Goal: Participate in discussion: Engage in conversation with other users on a specific topic

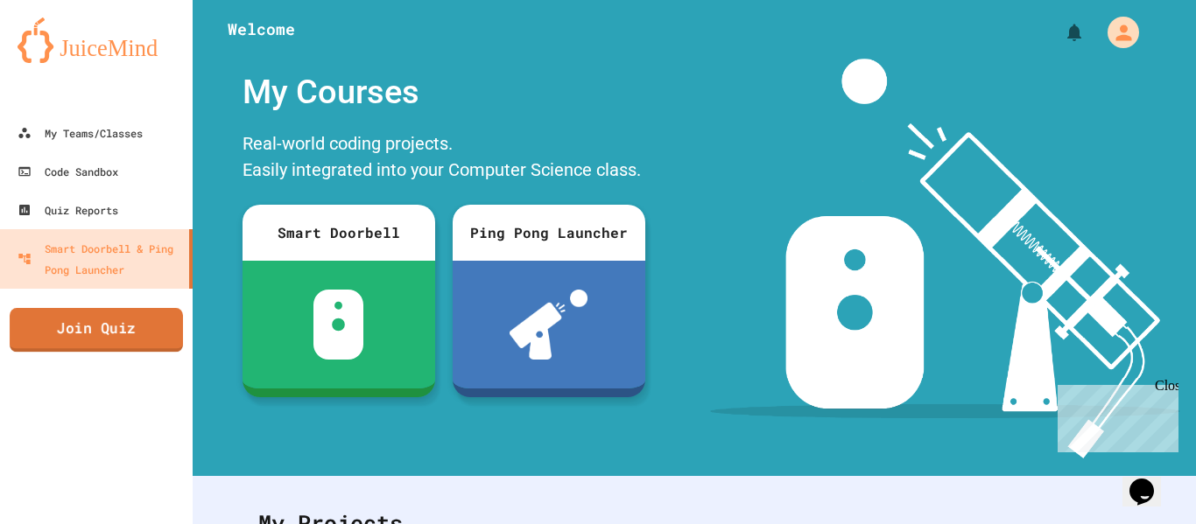
click at [153, 341] on link "Join Quiz" at bounding box center [96, 330] width 173 height 44
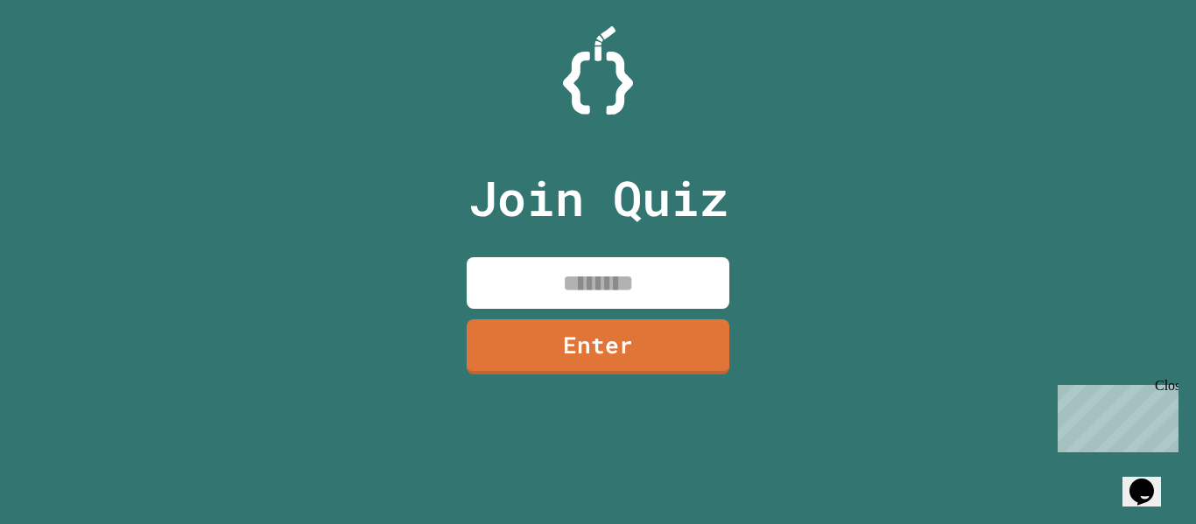
click at [491, 281] on input at bounding box center [598, 283] width 263 height 52
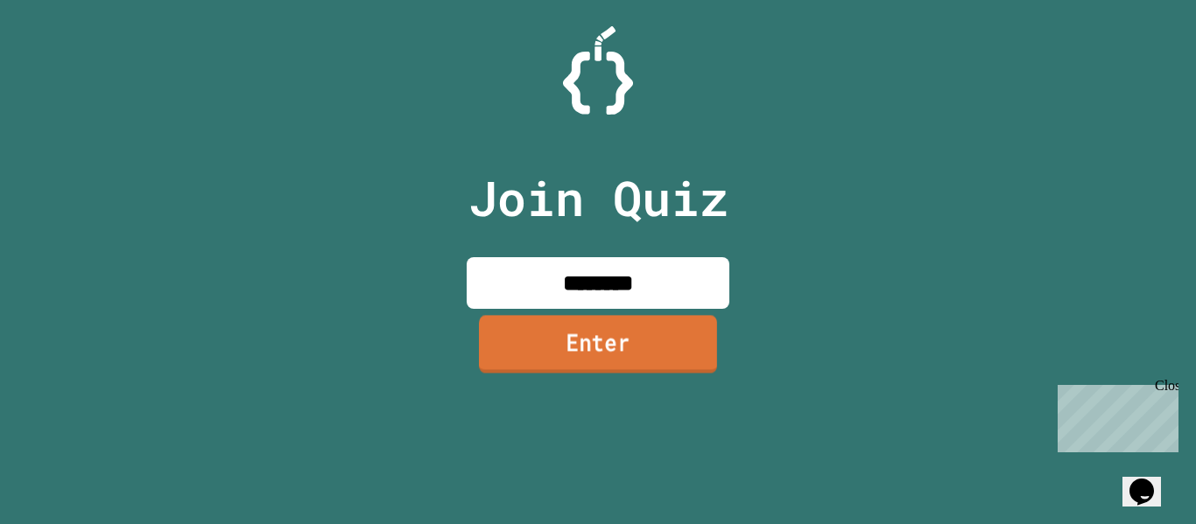
type input "********"
click at [575, 348] on link "Enter" at bounding box center [598, 344] width 238 height 58
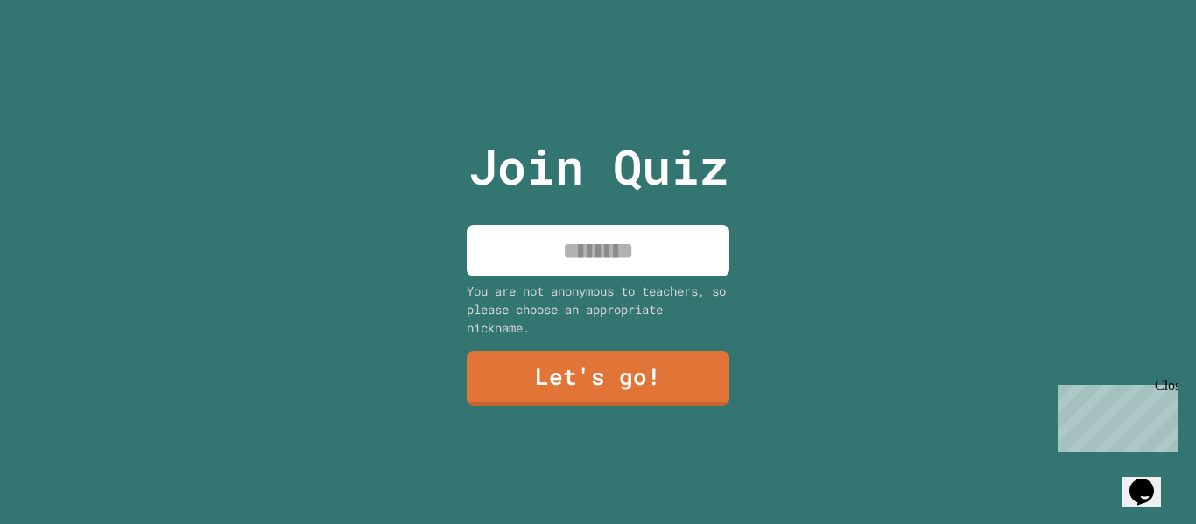
click at [621, 274] on input at bounding box center [598, 251] width 263 height 52
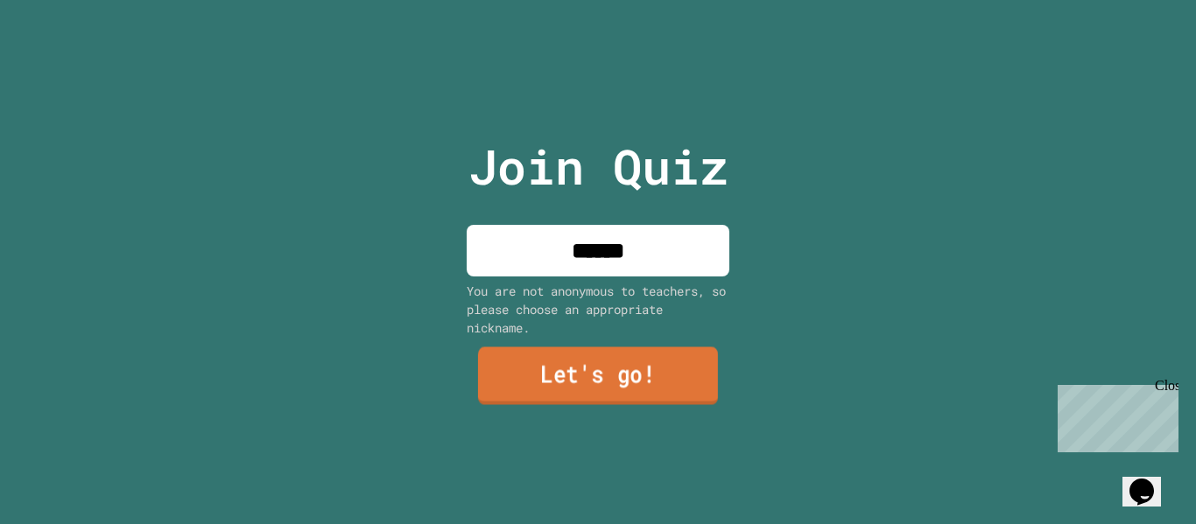
type input "******"
click at [601, 385] on link "Let's go!" at bounding box center [598, 377] width 240 height 58
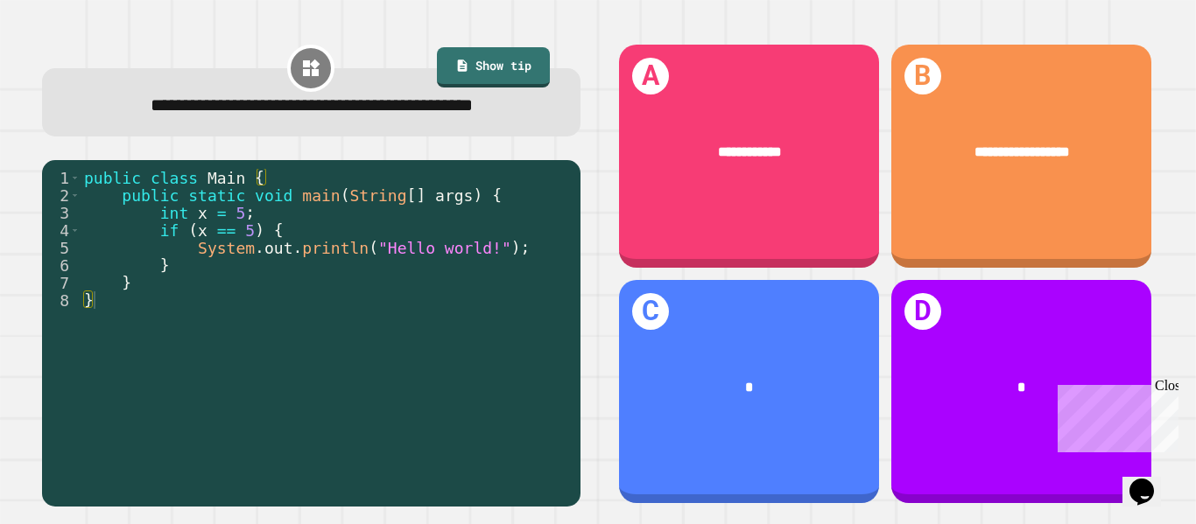
click at [828, 196] on div "**********" at bounding box center [749, 156] width 260 height 223
click at [794, 210] on div "**********" at bounding box center [749, 156] width 260 height 223
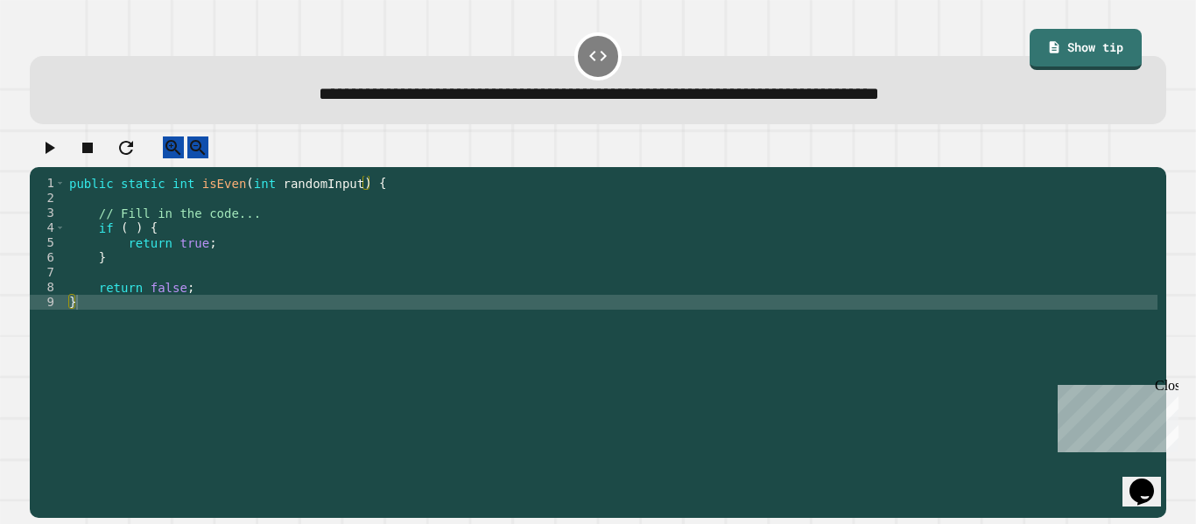
click at [127, 249] on div "public static int isEven ( int randomInput ) { // Fill in the code... if ( ) { …" at bounding box center [612, 339] width 1092 height 327
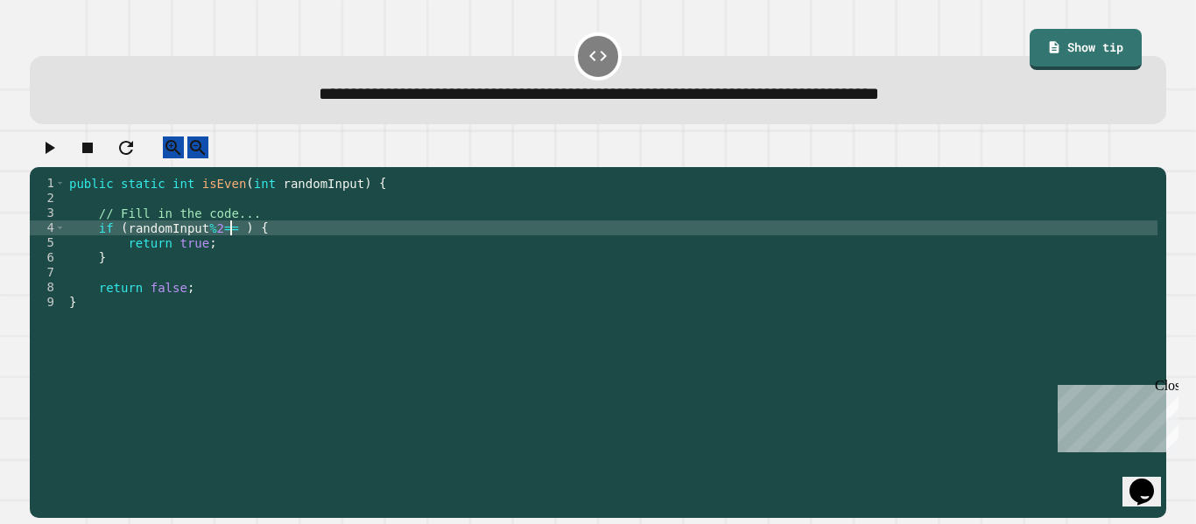
scroll to position [0, 22]
click at [54, 152] on icon "button" at bounding box center [51, 148] width 10 height 12
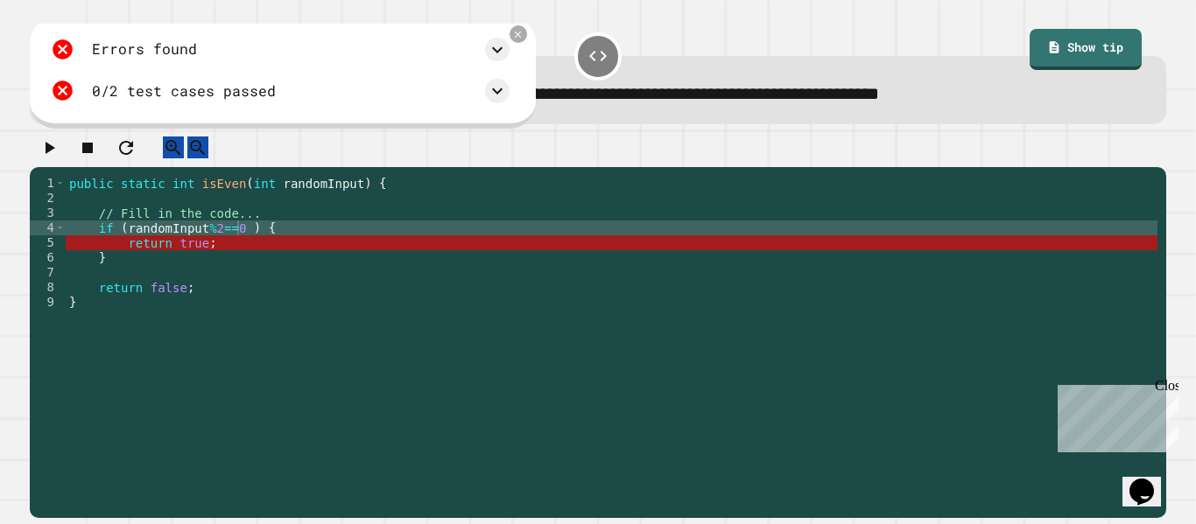
click at [230, 236] on div "public static int isEven ( int randomInput ) { // Fill in the code... if ( rand…" at bounding box center [612, 339] width 1092 height 327
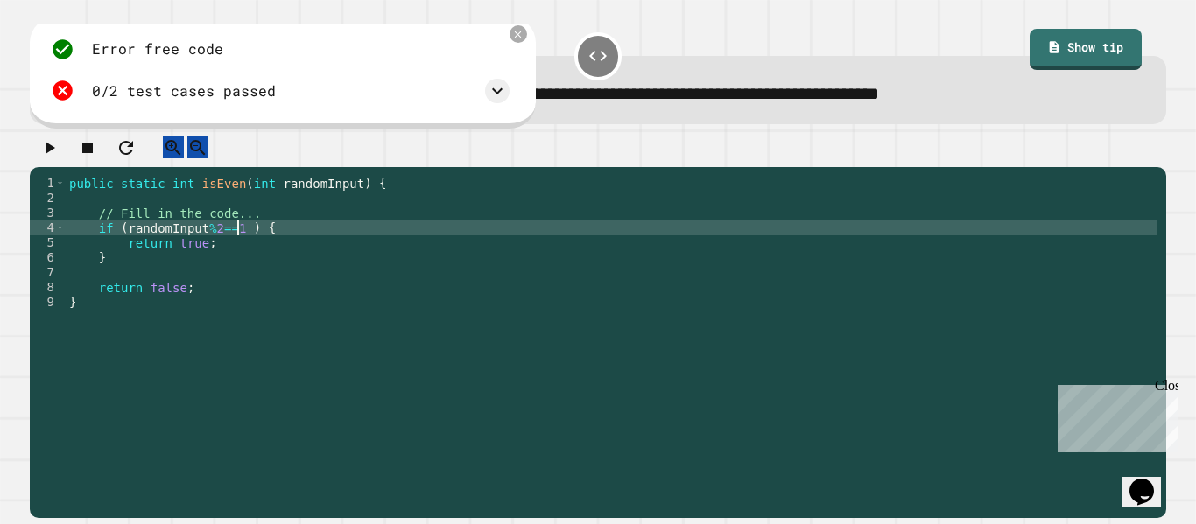
click at [52, 158] on icon "button" at bounding box center [49, 147] width 21 height 21
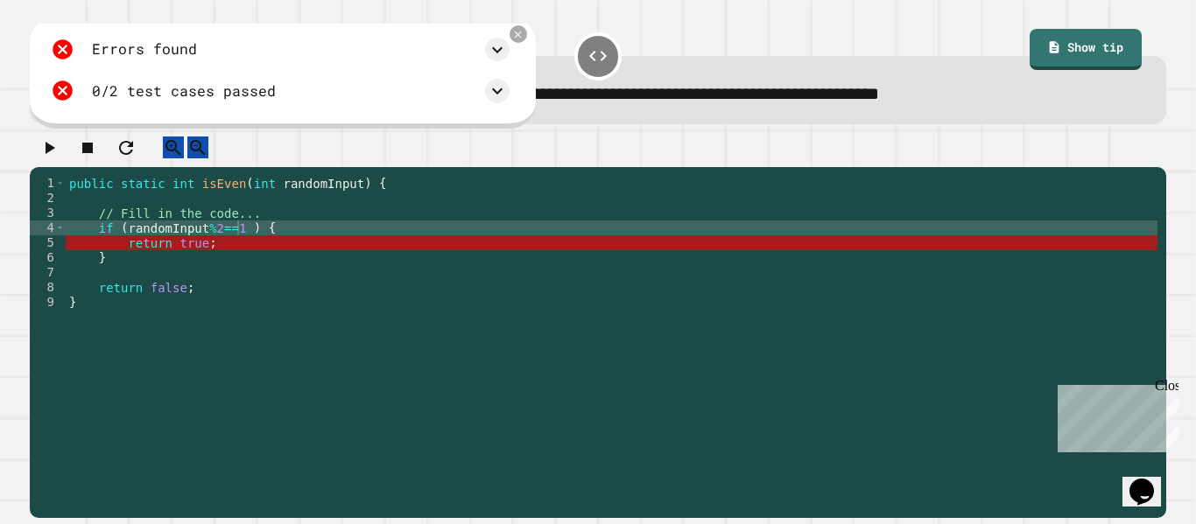
click at [236, 250] on div "public static int isEven ( int randomInput ) { // Fill in the code... if ( rand…" at bounding box center [612, 339] width 1092 height 327
click at [525, 36] on icon at bounding box center [518, 34] width 14 height 14
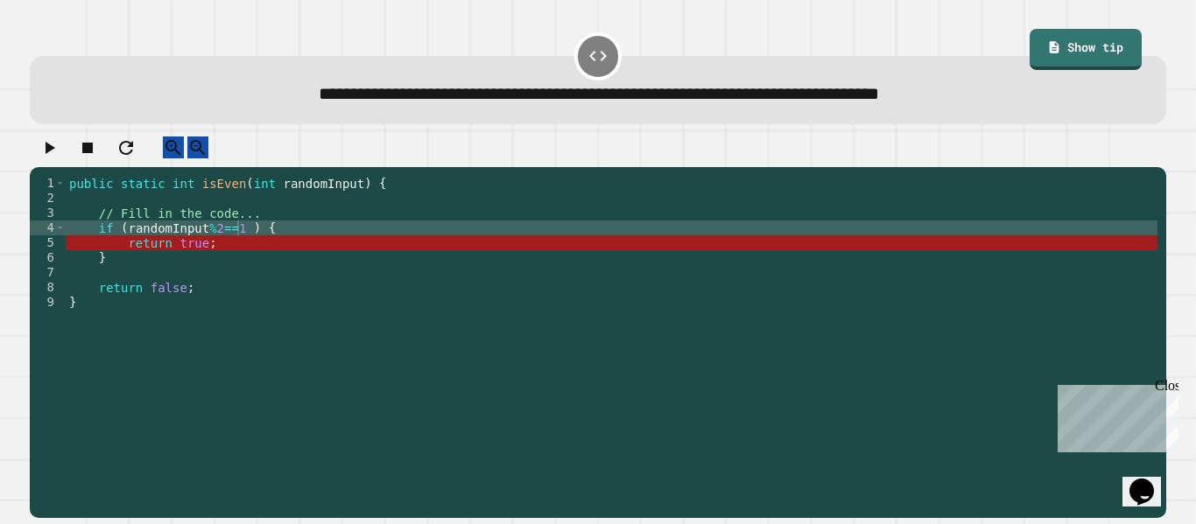
click at [242, 244] on div "public static int isEven ( int randomInput ) { // Fill in the code... if ( rand…" at bounding box center [612, 339] width 1092 height 327
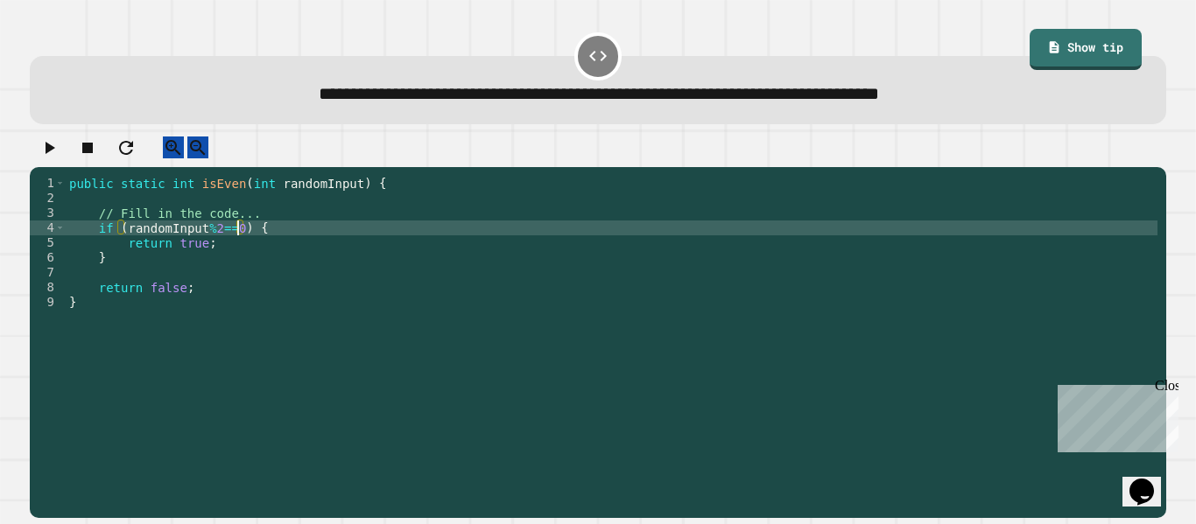
click at [55, 154] on icon "button" at bounding box center [51, 148] width 10 height 12
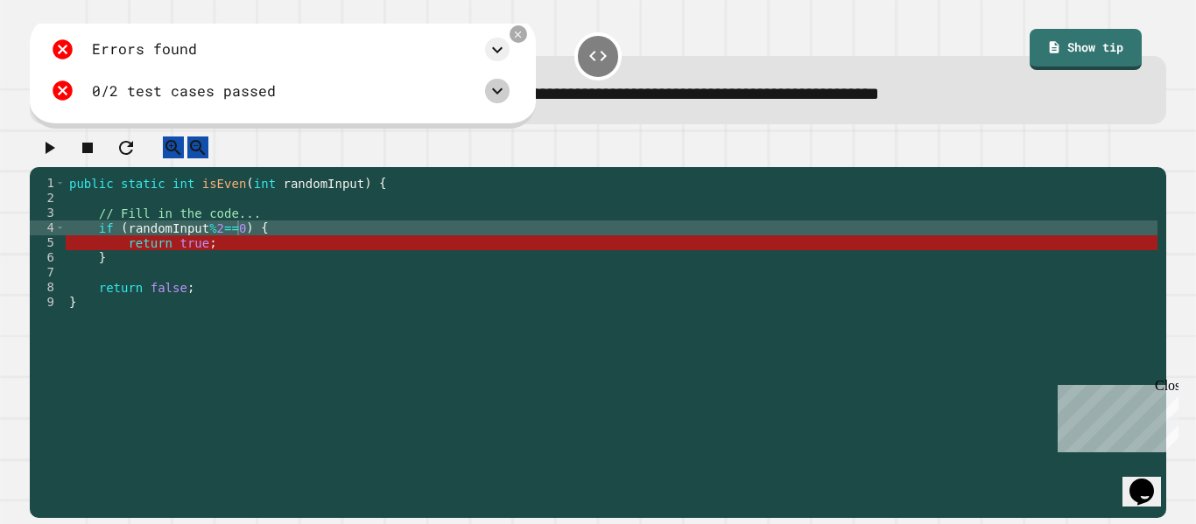
click at [498, 91] on icon at bounding box center [497, 91] width 21 height 21
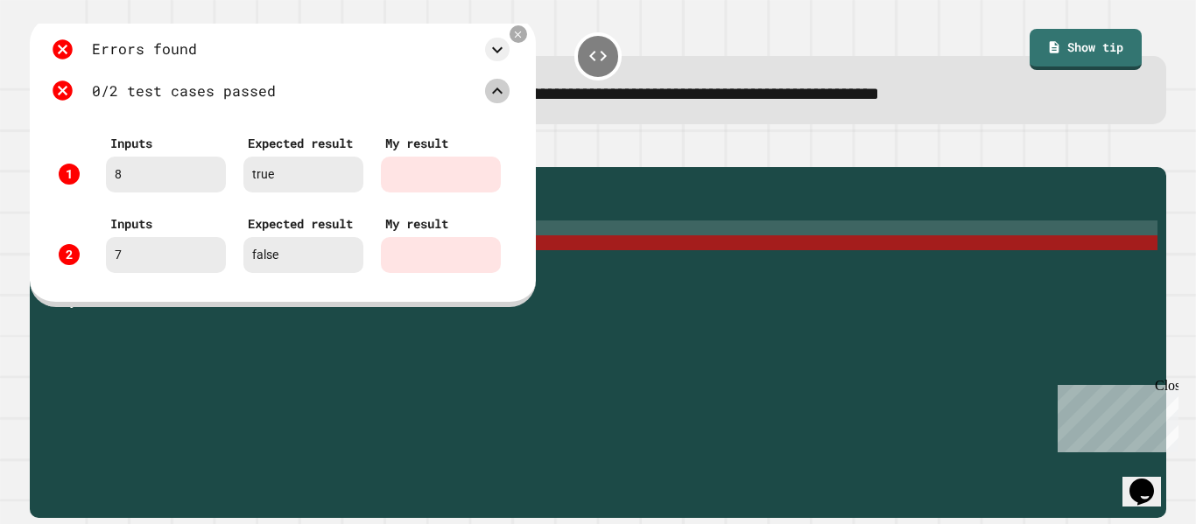
click at [497, 95] on icon at bounding box center [497, 91] width 21 height 21
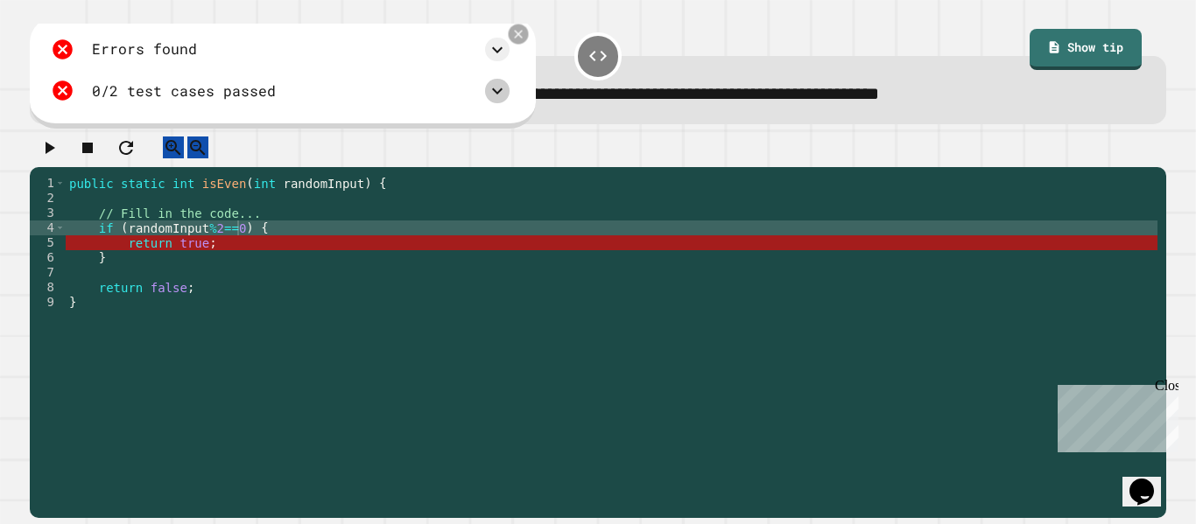
click at [515, 32] on icon at bounding box center [518, 35] width 14 height 14
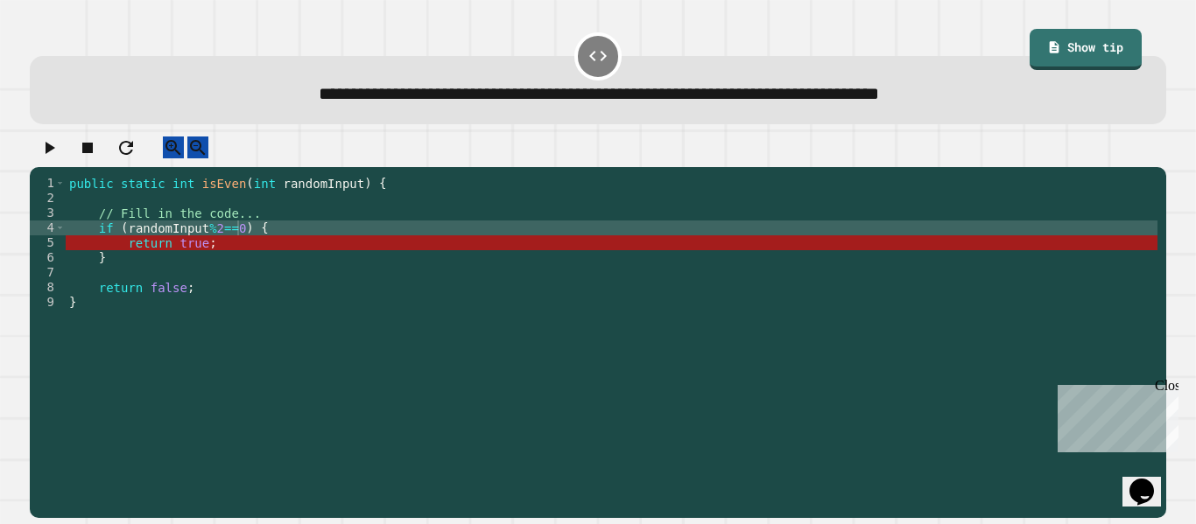
click at [263, 236] on div "public static int isEven ( int randomInput ) { // Fill in the code... if ( rand…" at bounding box center [612, 339] width 1092 height 327
click at [101, 306] on div "public static int isEven ( int randomInput ) { // Fill in the code... if ( rand…" at bounding box center [612, 339] width 1092 height 327
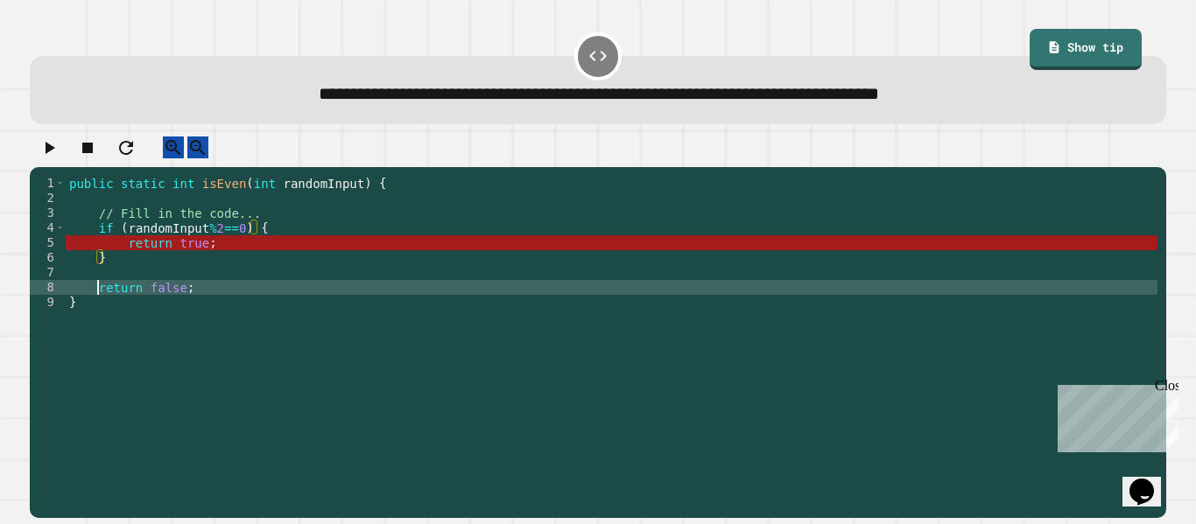
scroll to position [0, 14]
click at [124, 295] on div "public static int isEven ( int randomInput ) { // Fill in the code... if ( rand…" at bounding box center [612, 339] width 1092 height 327
click at [172, 202] on div "public static int isEven ( int randomInput ) { // Fill in the code... if ( rand…" at bounding box center [612, 339] width 1092 height 327
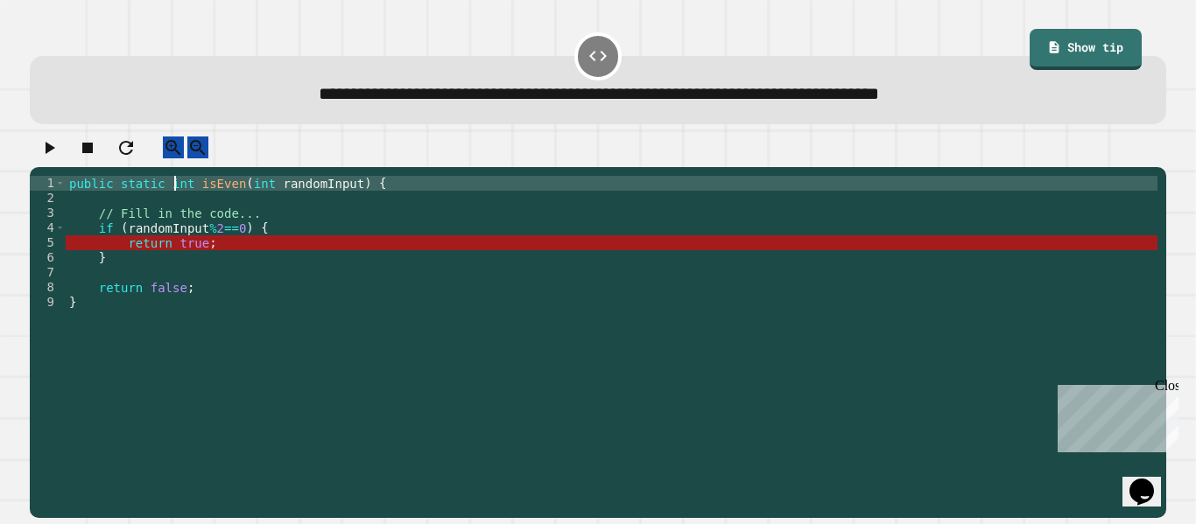
click at [172, 202] on div "public static int isEven ( int randomInput ) { // Fill in the code... if ( rand…" at bounding box center [612, 339] width 1092 height 327
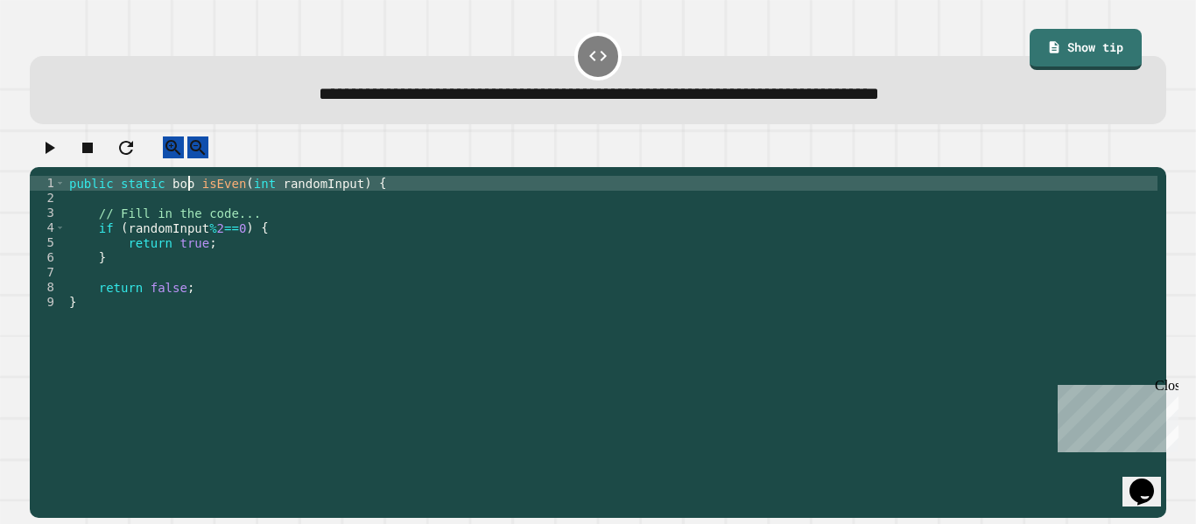
scroll to position [0, 17]
click at [50, 151] on icon "button" at bounding box center [49, 147] width 21 height 21
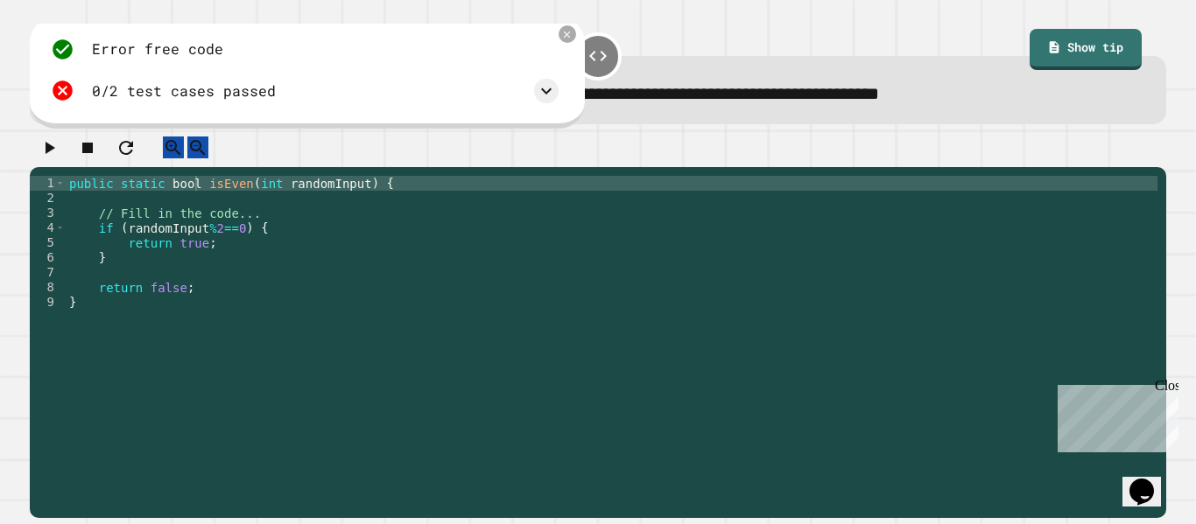
click at [195, 201] on div "public static bool isEven ( int randomInput ) { // Fill in the code... if ( ran…" at bounding box center [612, 339] width 1092 height 327
type textarea "**********"
click at [52, 136] on div "Error free code ");for (int i = 0; i < outputList.size(); i++) {System.out.prin…" at bounding box center [598, 327] width 1148 height 394
click at [57, 149] on icon "button" at bounding box center [49, 147] width 21 height 21
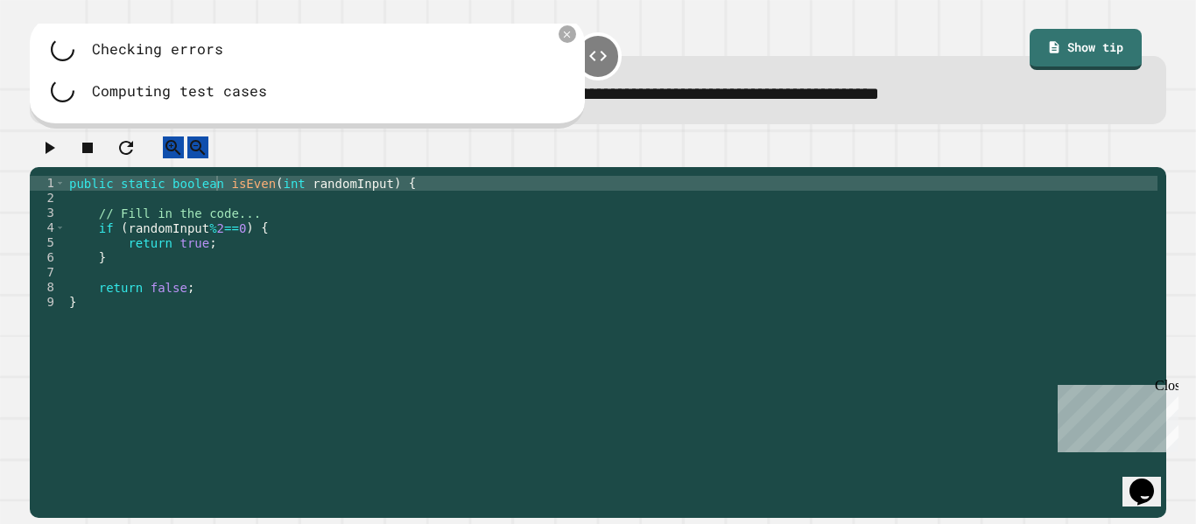
click at [57, 149] on div at bounding box center [598, 152] width 1136 height 31
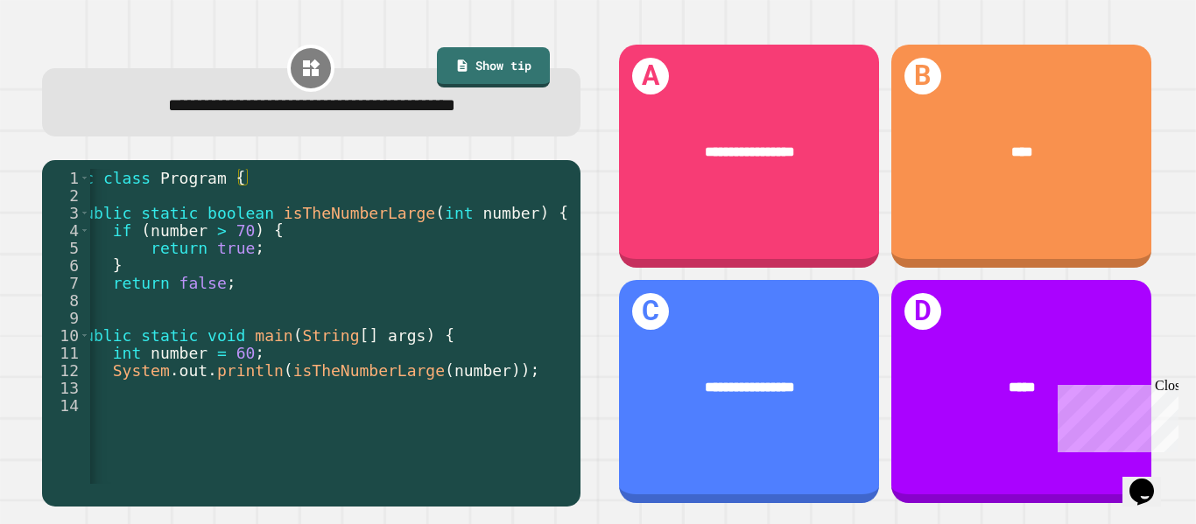
scroll to position [0, 65]
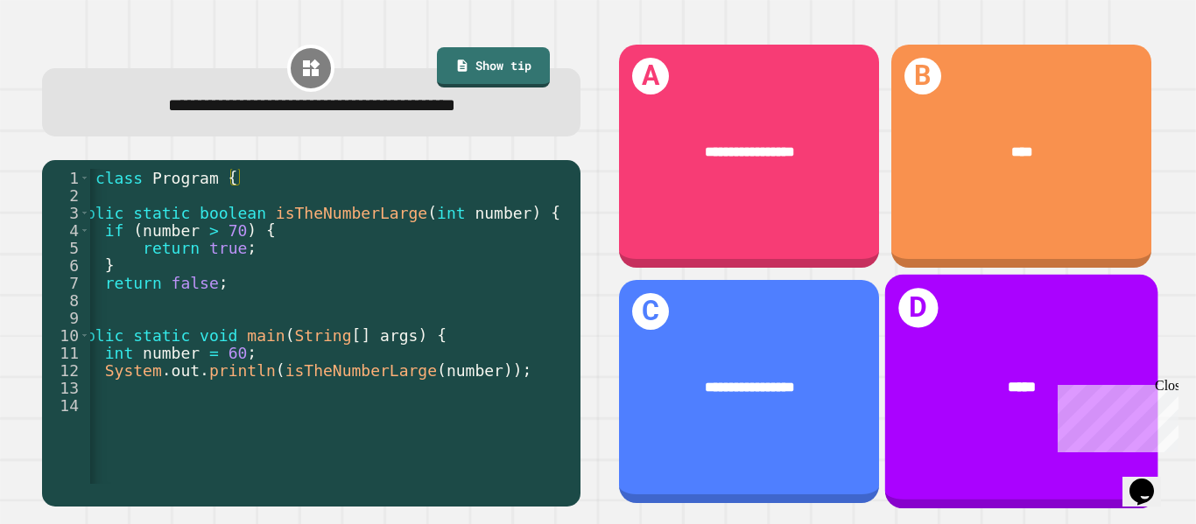
click at [1014, 365] on div "*****" at bounding box center [1020, 387] width 273 height 81
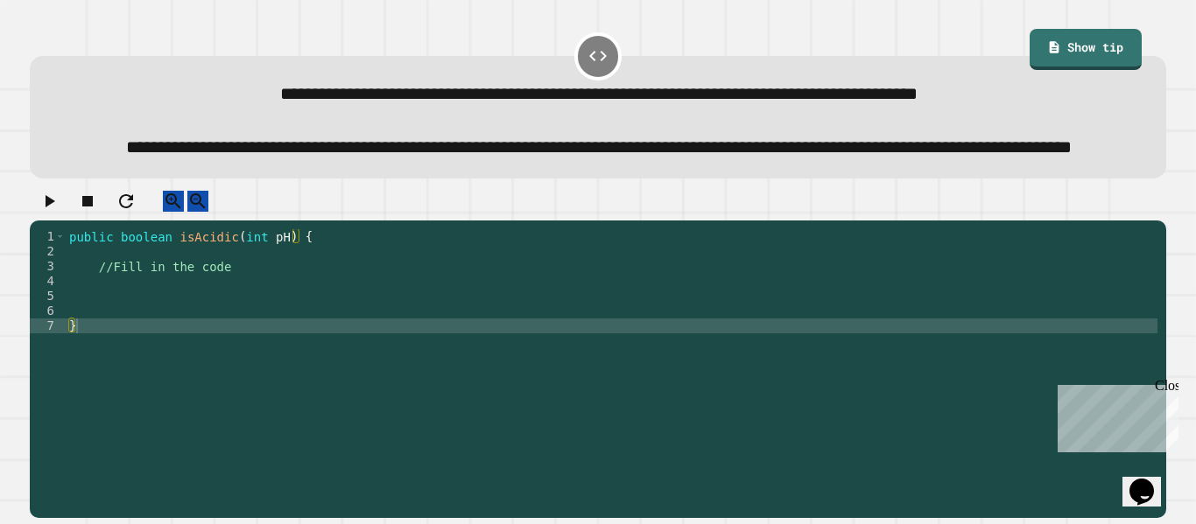
click at [415, 334] on div "public boolean isAcidic ( int pH ) { //Fill in the code }" at bounding box center [612, 355] width 1092 height 253
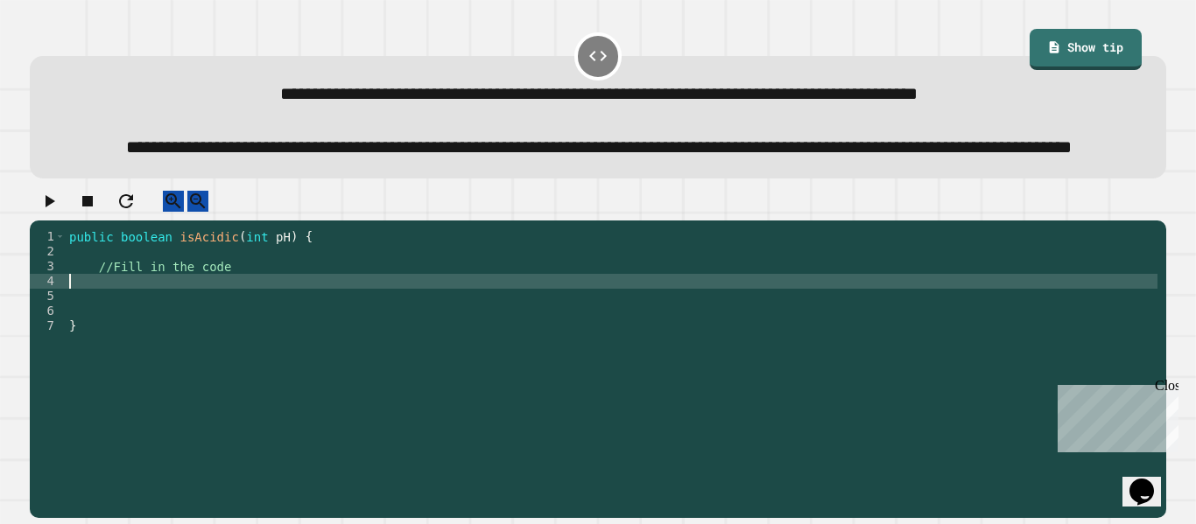
click at [115, 282] on div "public boolean isAcidic ( int pH ) { //Fill in the code }" at bounding box center [612, 355] width 1092 height 253
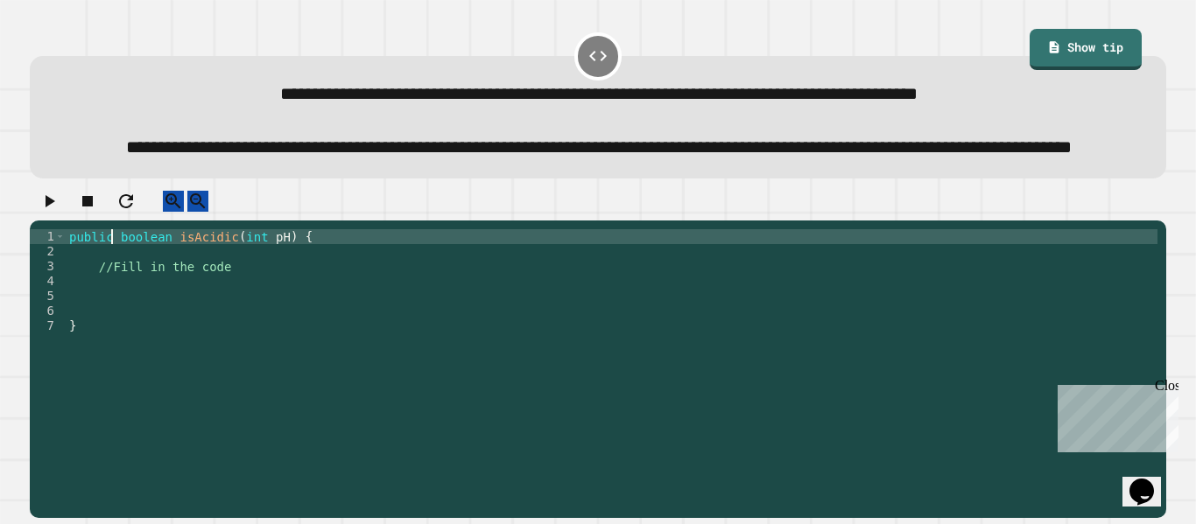
click at [179, 334] on div "public boolean isAcidic ( int pH ) { //Fill in the code }" at bounding box center [612, 355] width 1092 height 253
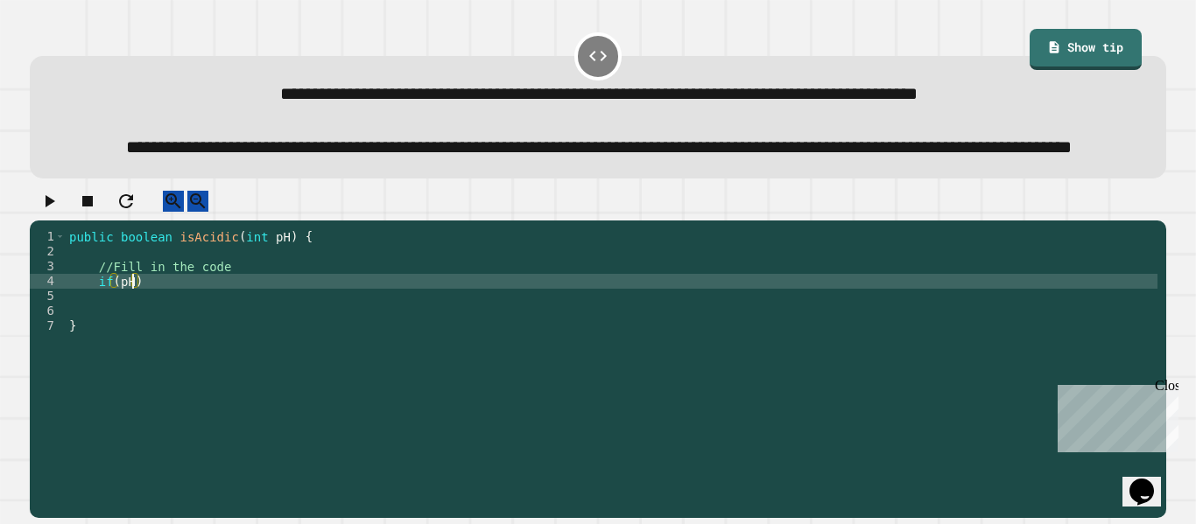
scroll to position [0, 8]
type textarea "**********"
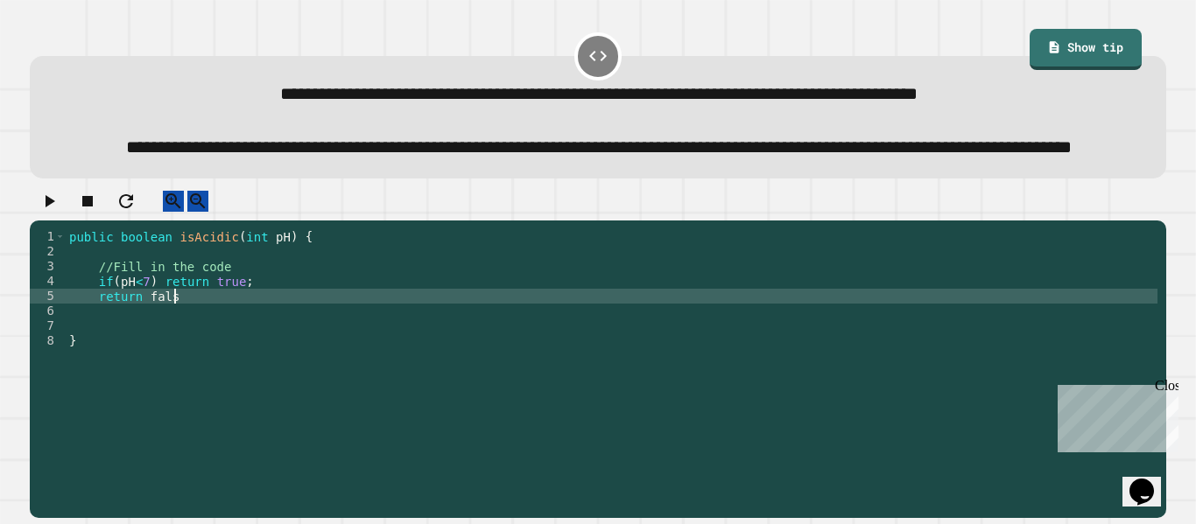
scroll to position [0, 14]
type textarea "**********"
click at [44, 213] on button "button" at bounding box center [49, 202] width 21 height 22
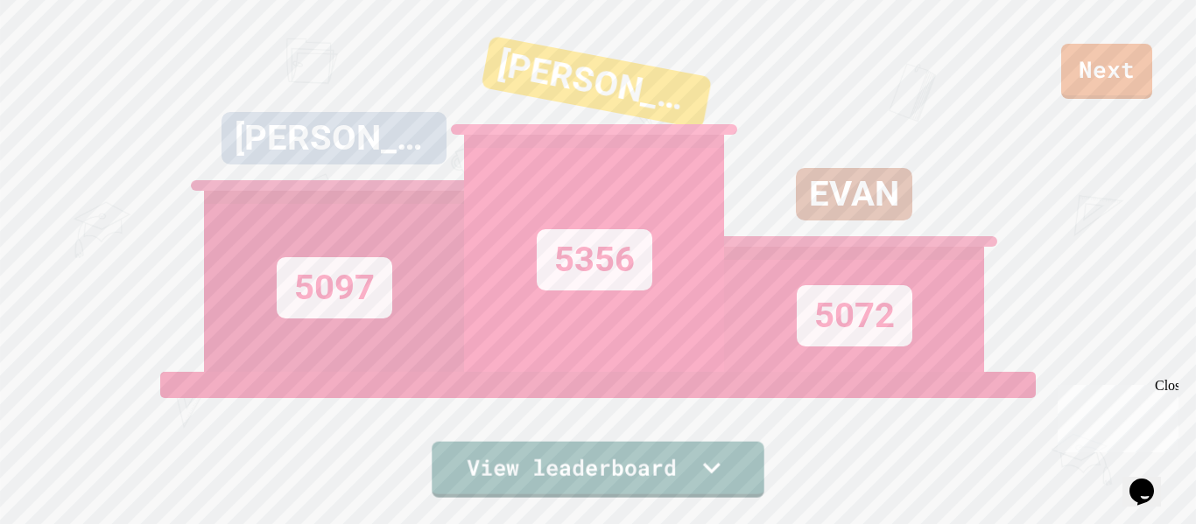
click at [658, 499] on div "Next [PERSON_NAME] 5097 [PERSON_NAME] 5356 [PERSON_NAME] 5072 View leaderboard" at bounding box center [598, 262] width 1196 height 524
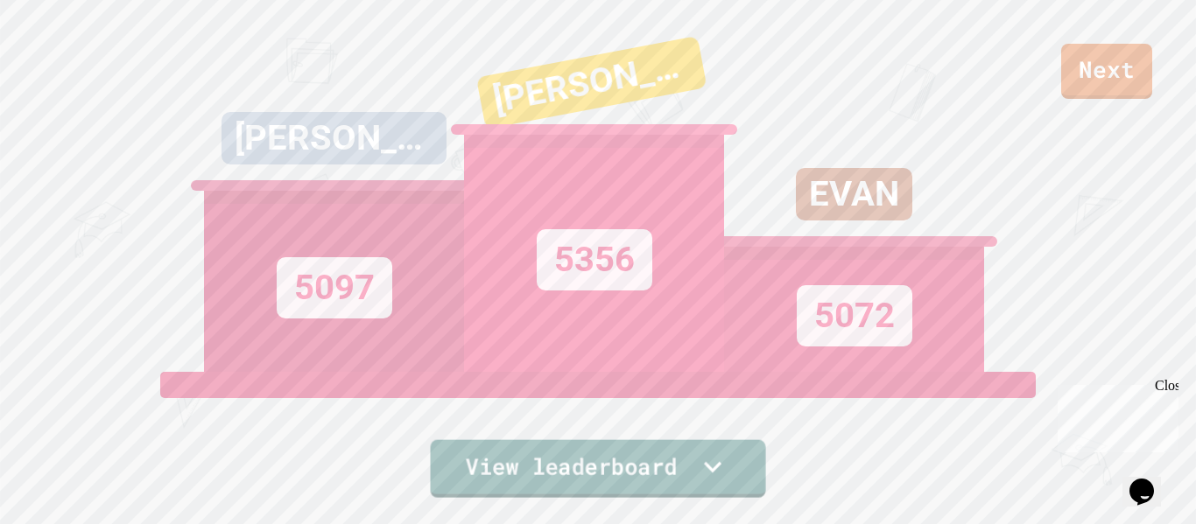
click at [716, 454] on icon at bounding box center [712, 467] width 35 height 36
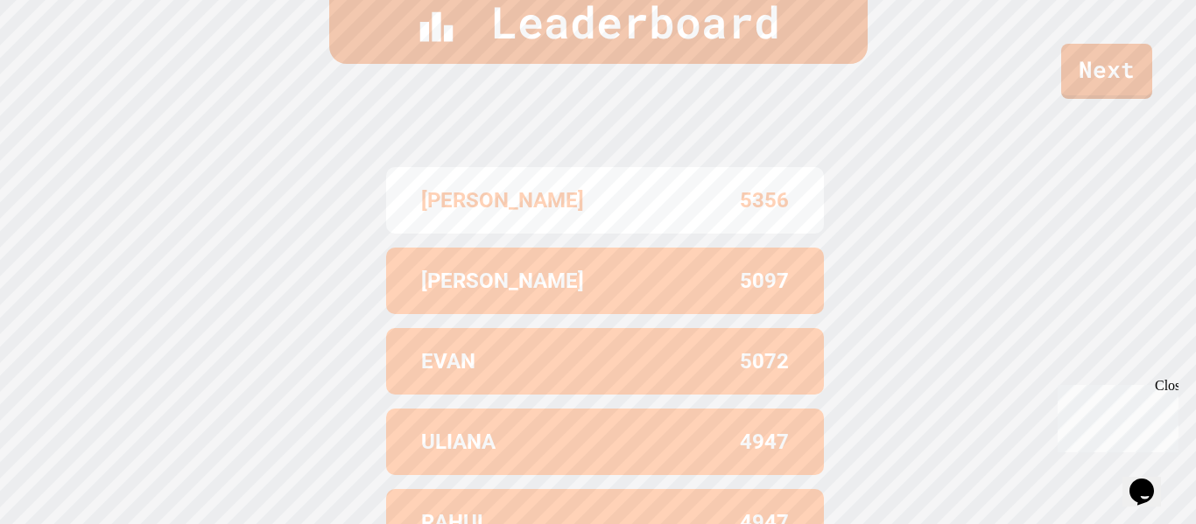
scroll to position [722, 0]
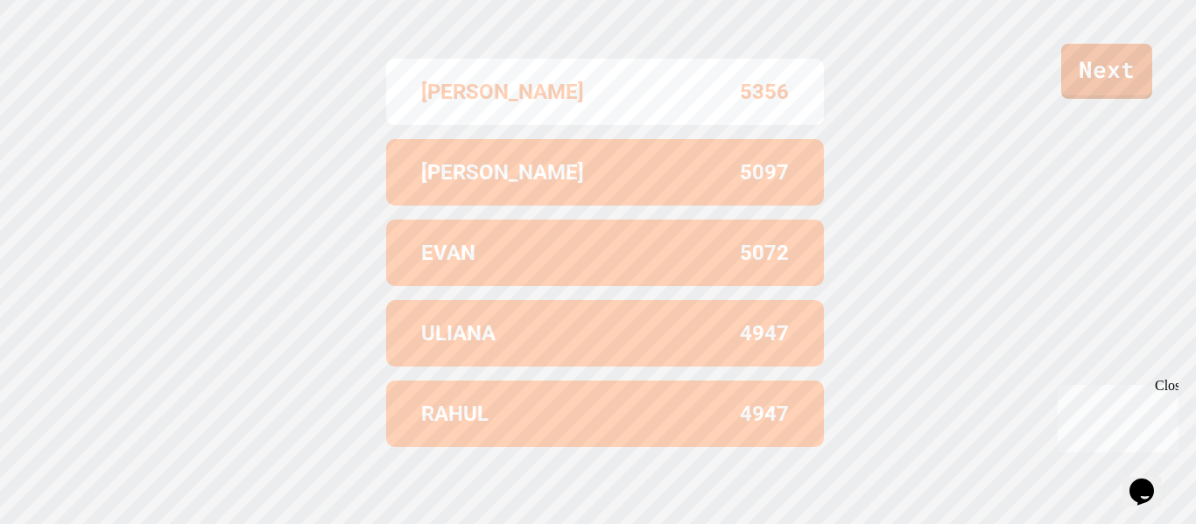
click at [716, 454] on div "[PERSON_NAME] 5356 [PERSON_NAME] 5097 [PERSON_NAME] 5072 [PERSON_NAME] 4947 RAH…" at bounding box center [598, 253] width 438 height 473
